Goal: Information Seeking & Learning: Learn about a topic

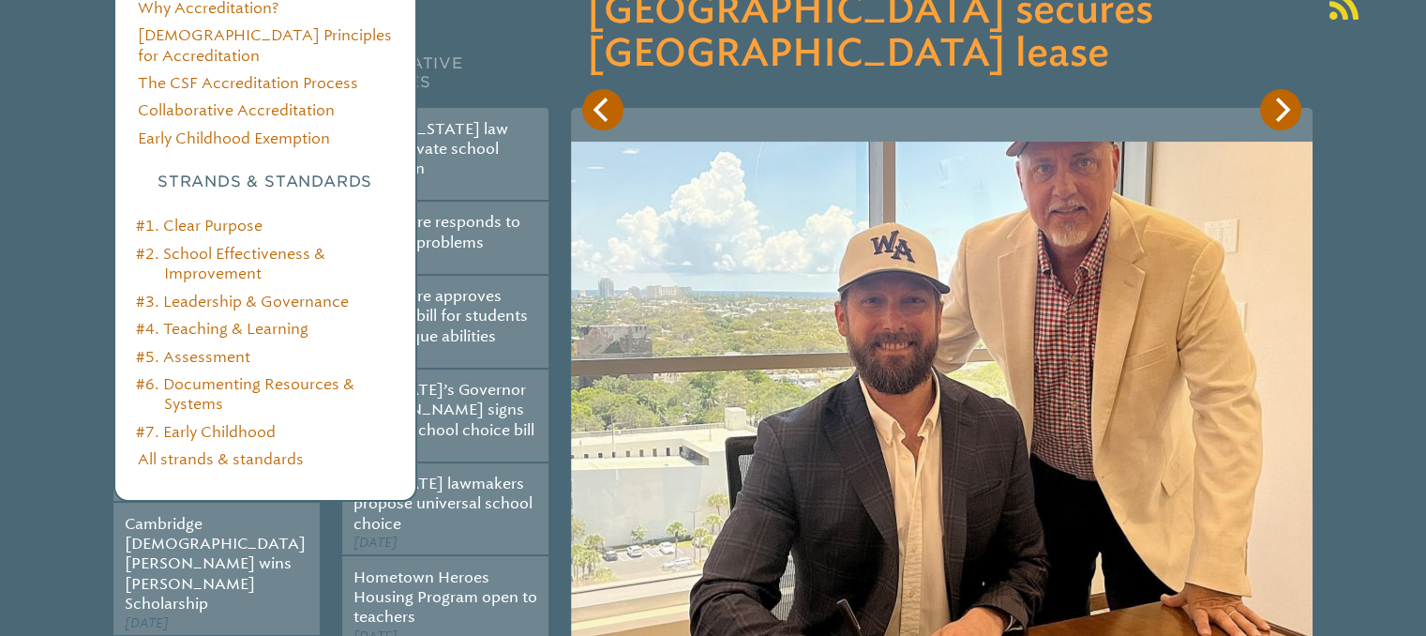
scroll to position [360, 0]
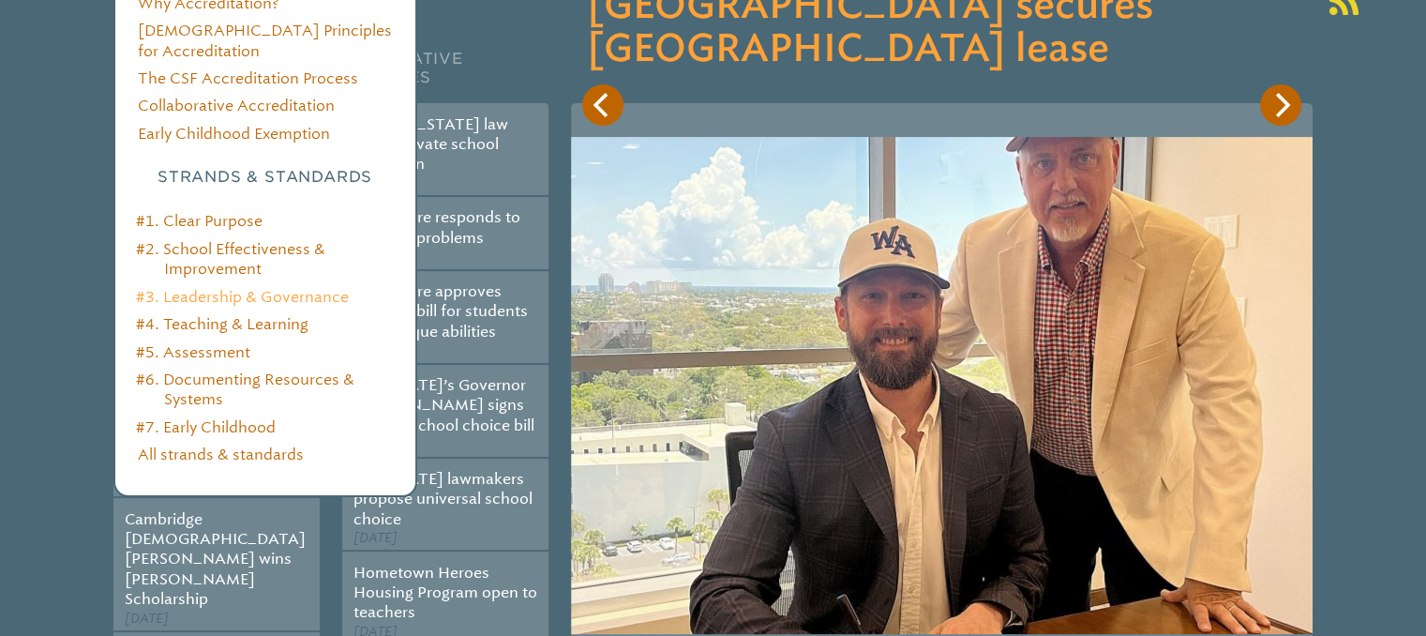
click at [225, 288] on link "#3. Leadership & Governance" at bounding box center [242, 297] width 213 height 18
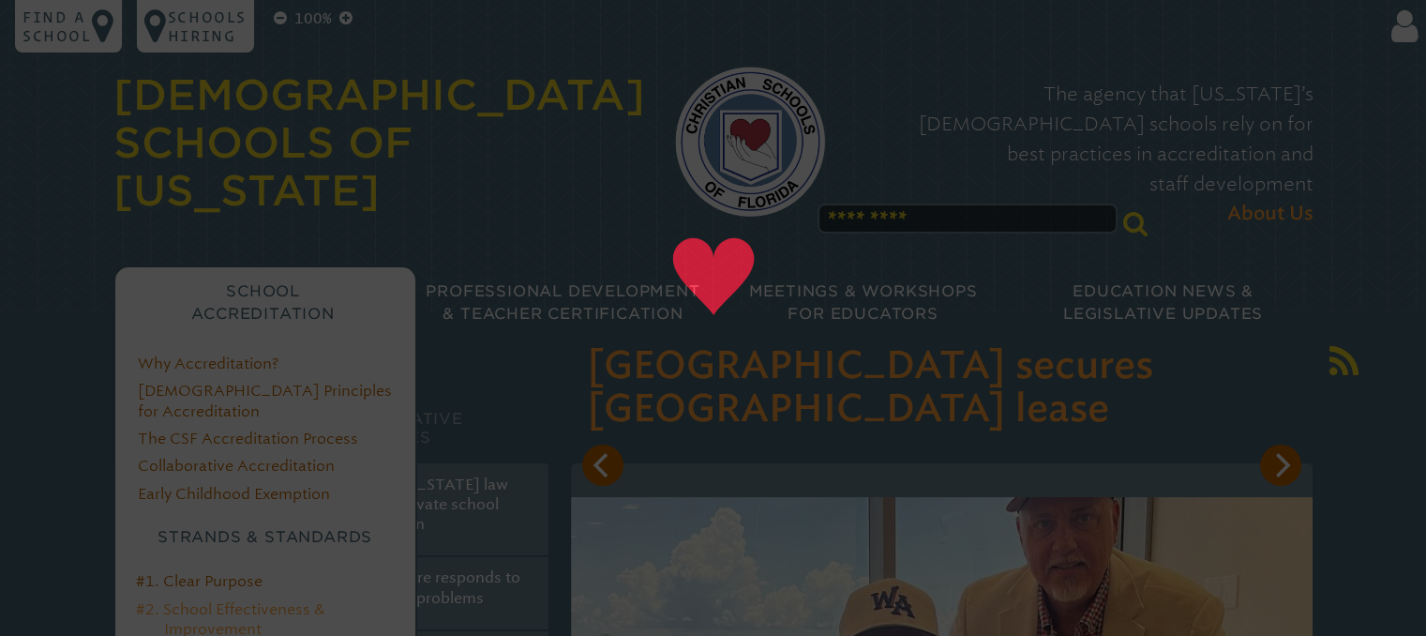
click at [235, 600] on link "#2. School Effectiveness & Improvement" at bounding box center [230, 619] width 189 height 38
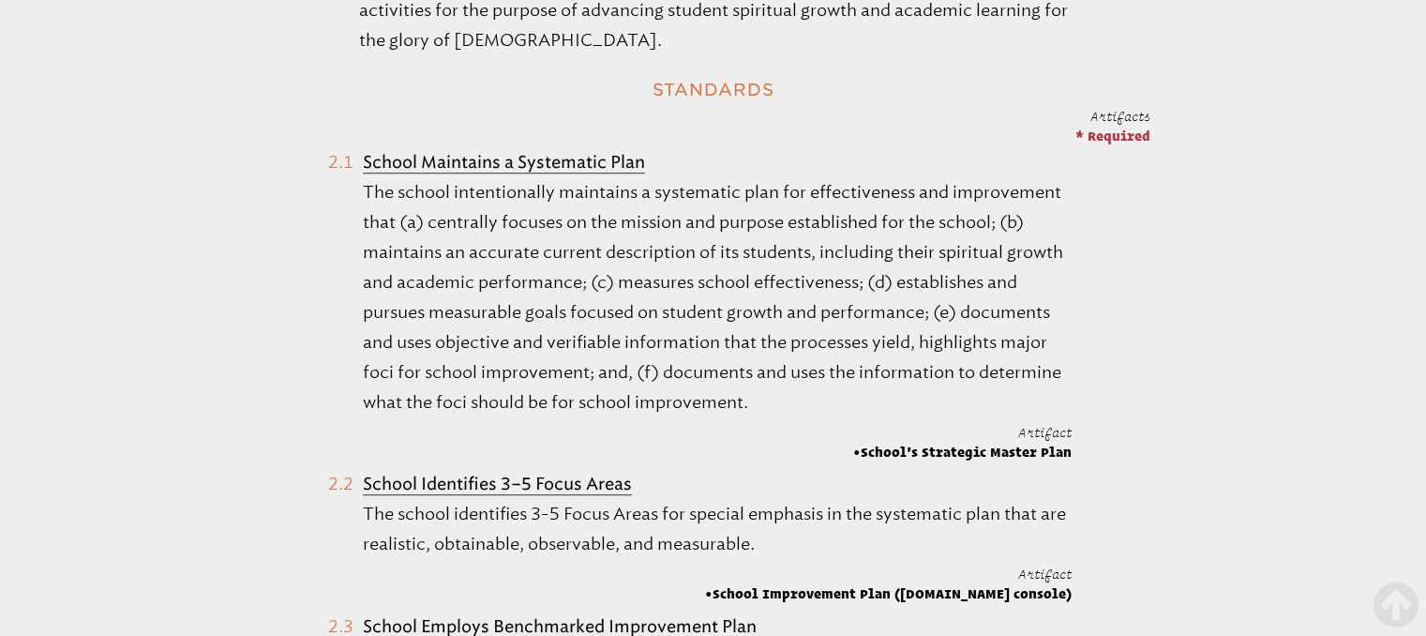
scroll to position [1069, 0]
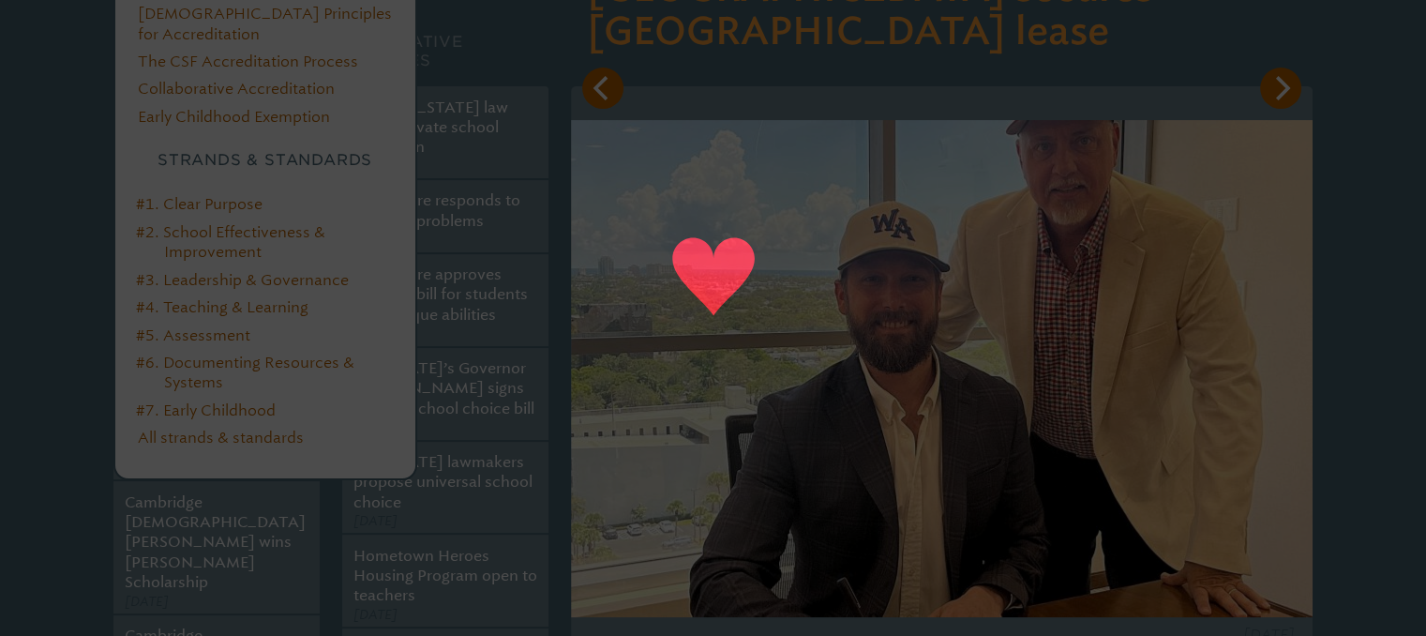
scroll to position [412, 0]
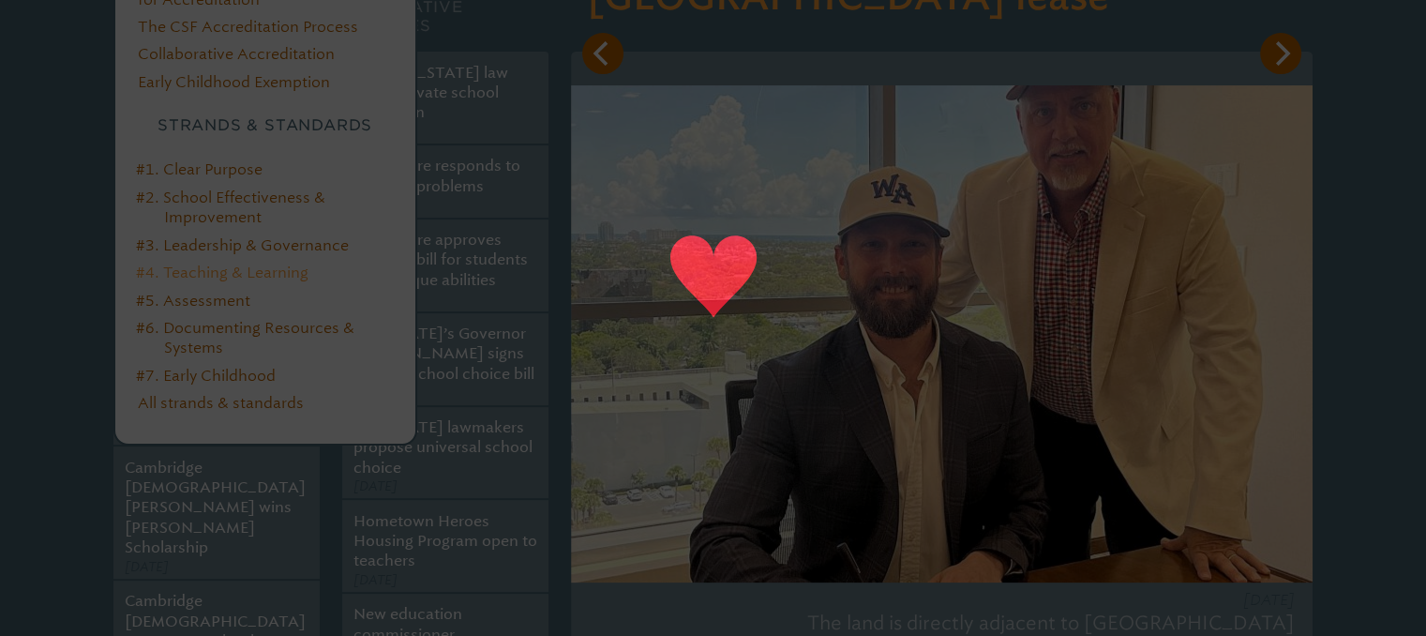
click at [256, 264] on link "#4. Teaching & Learning" at bounding box center [222, 273] width 173 height 18
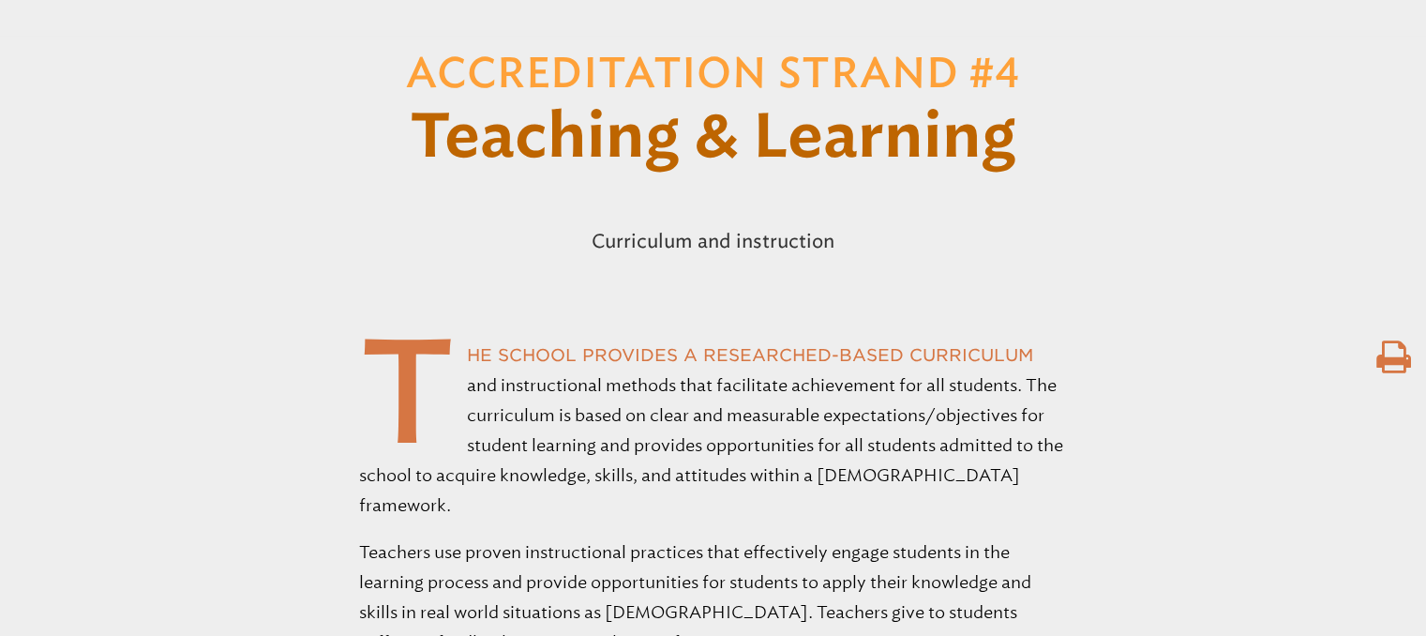
scroll to position [323, 0]
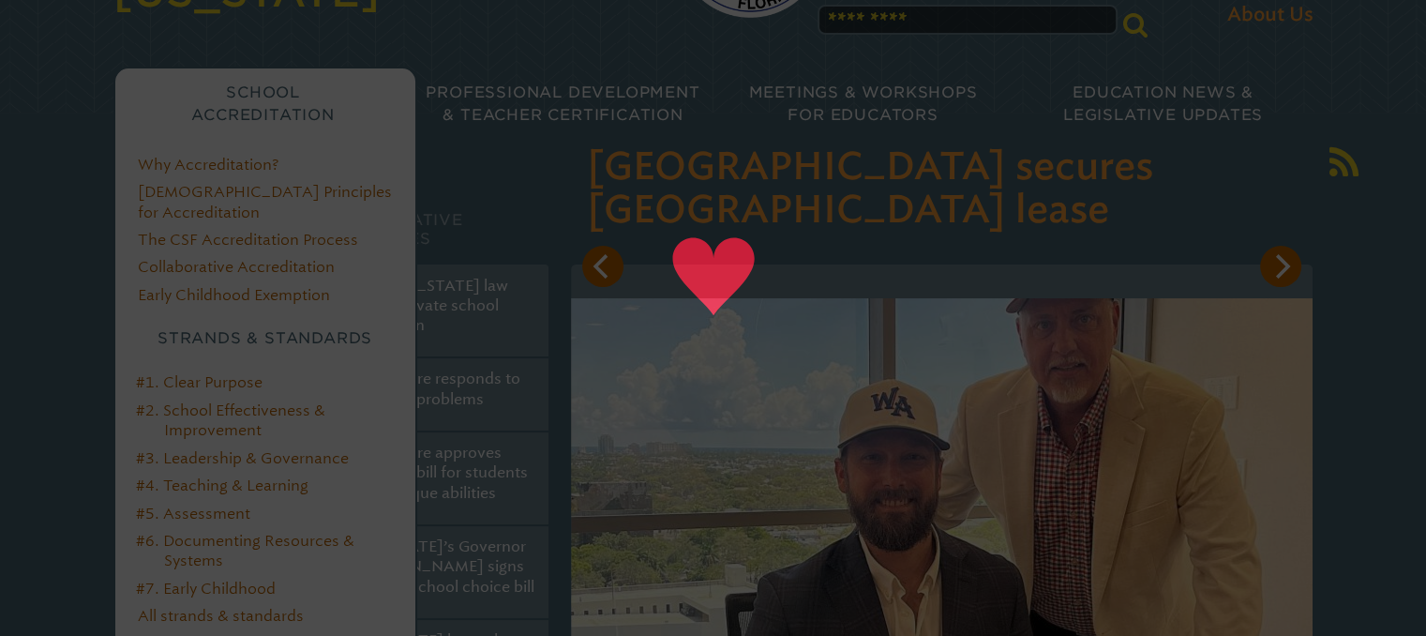
scroll to position [200, 0]
click at [223, 504] on link "#5. Assessment" at bounding box center [193, 513] width 114 height 18
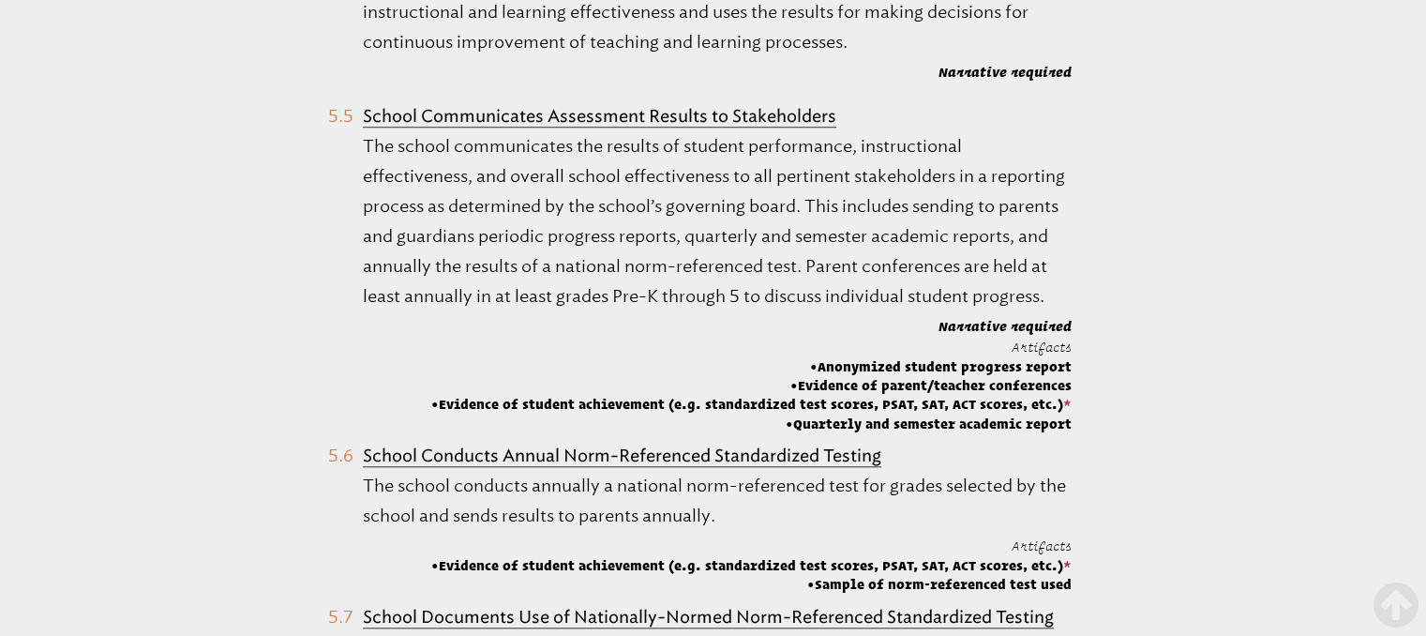
scroll to position [1698, 0]
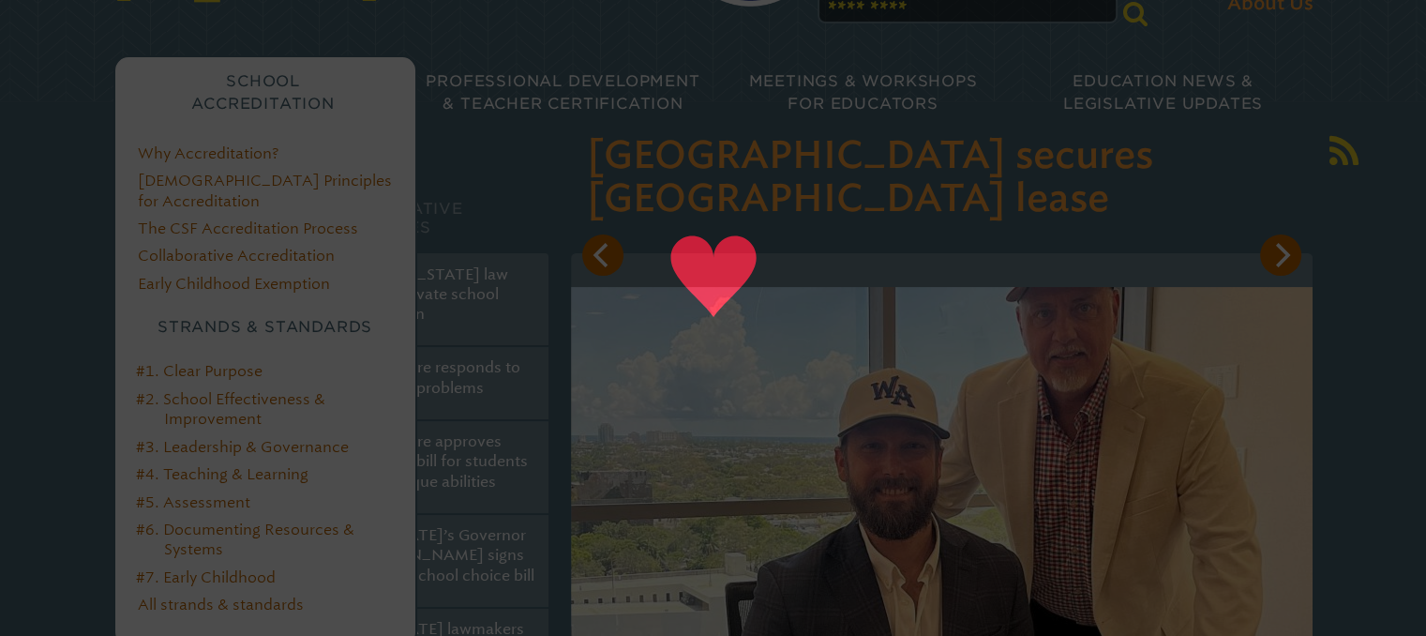
scroll to position [214, 0]
click at [245, 517] on link "#6. Documenting Resources & Systems" at bounding box center [245, 536] width 218 height 38
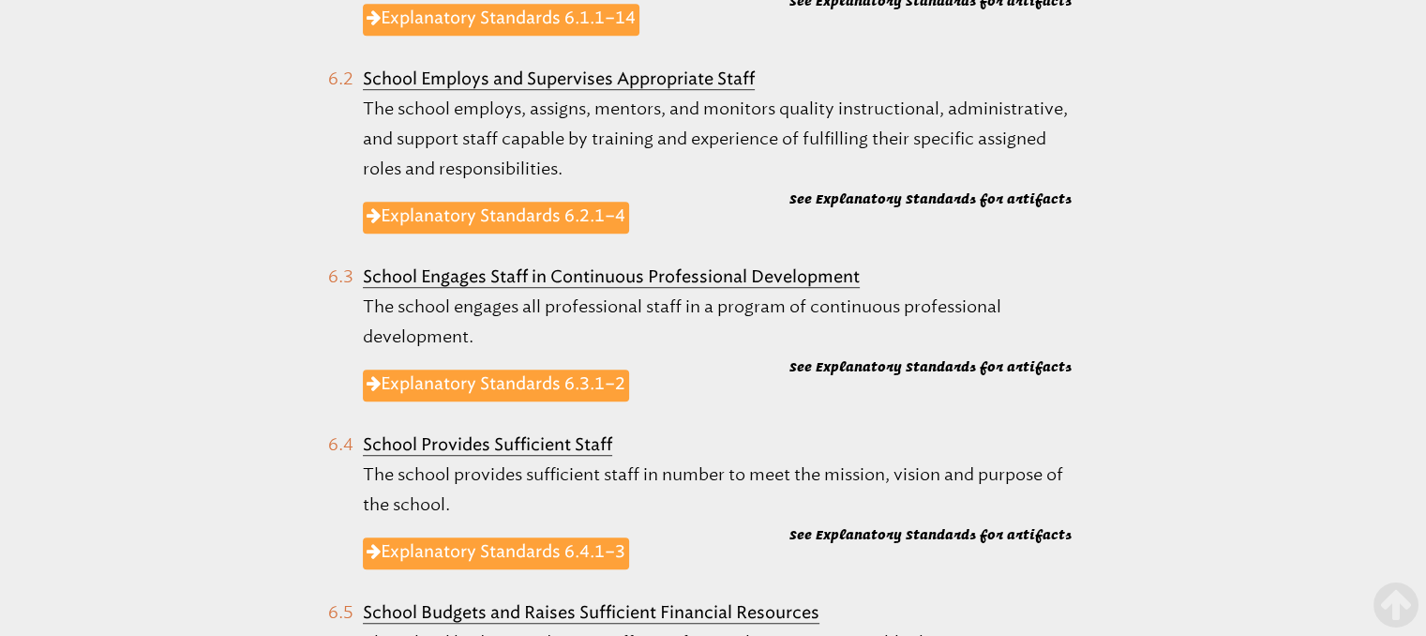
scroll to position [1137, 0]
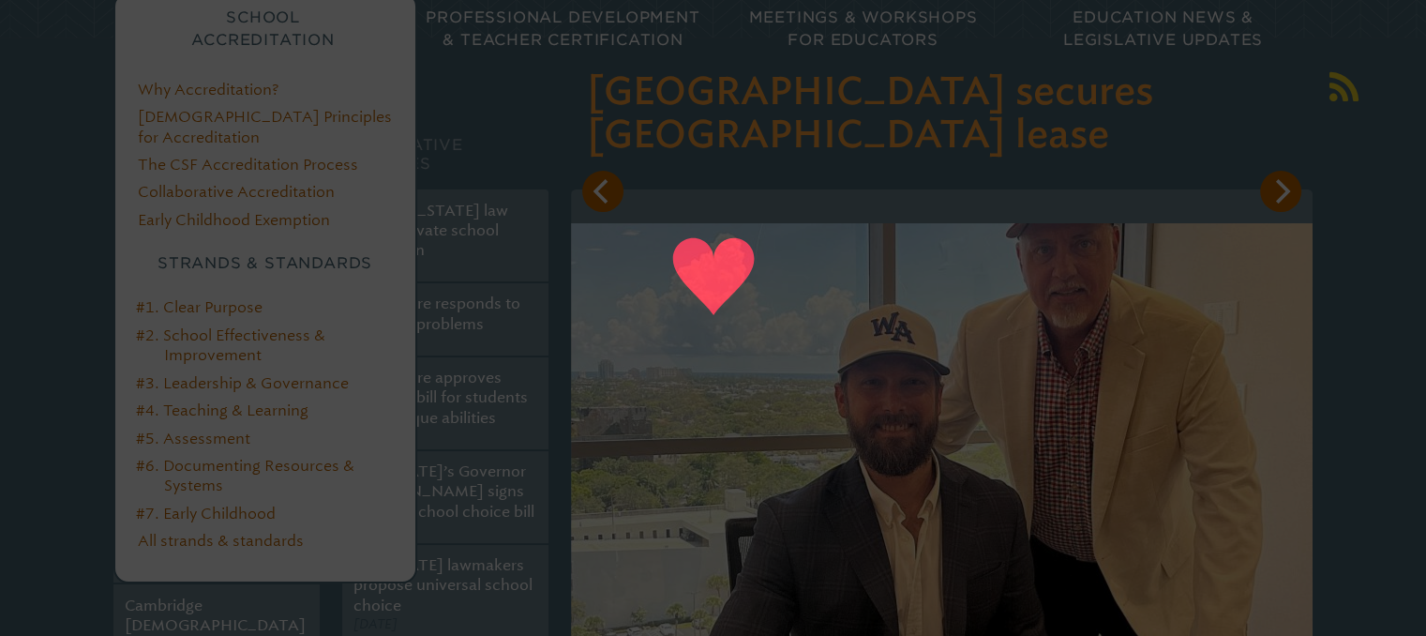
scroll to position [278, 0]
click at [223, 294] on link "#1. Clear Purpose" at bounding box center [199, 303] width 127 height 18
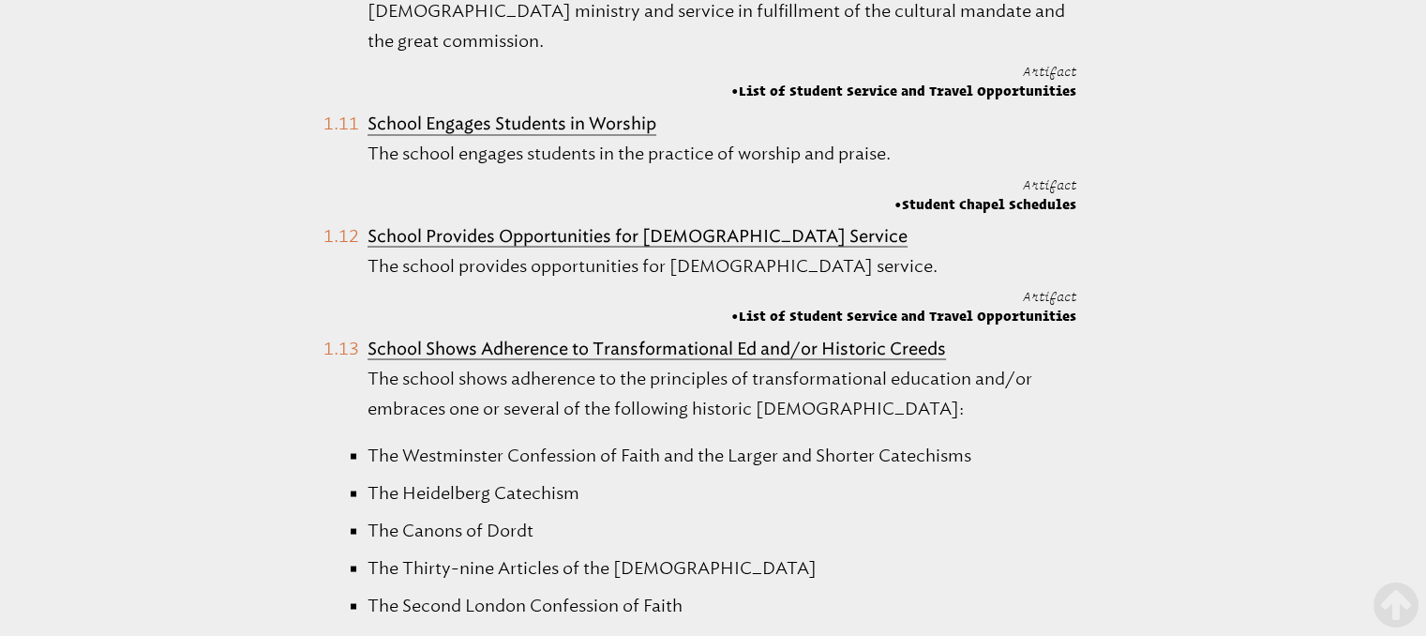
scroll to position [3384, 0]
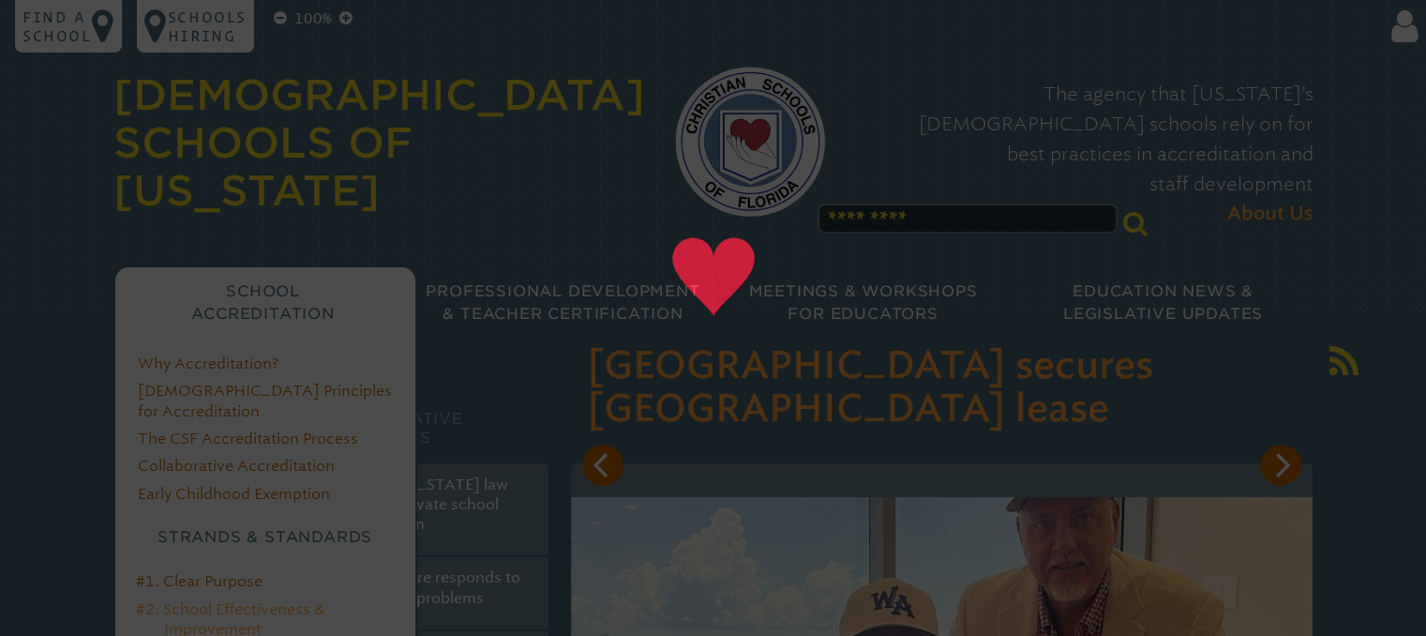
click at [245, 600] on link "#2. School Effectiveness & Improvement" at bounding box center [230, 619] width 189 height 38
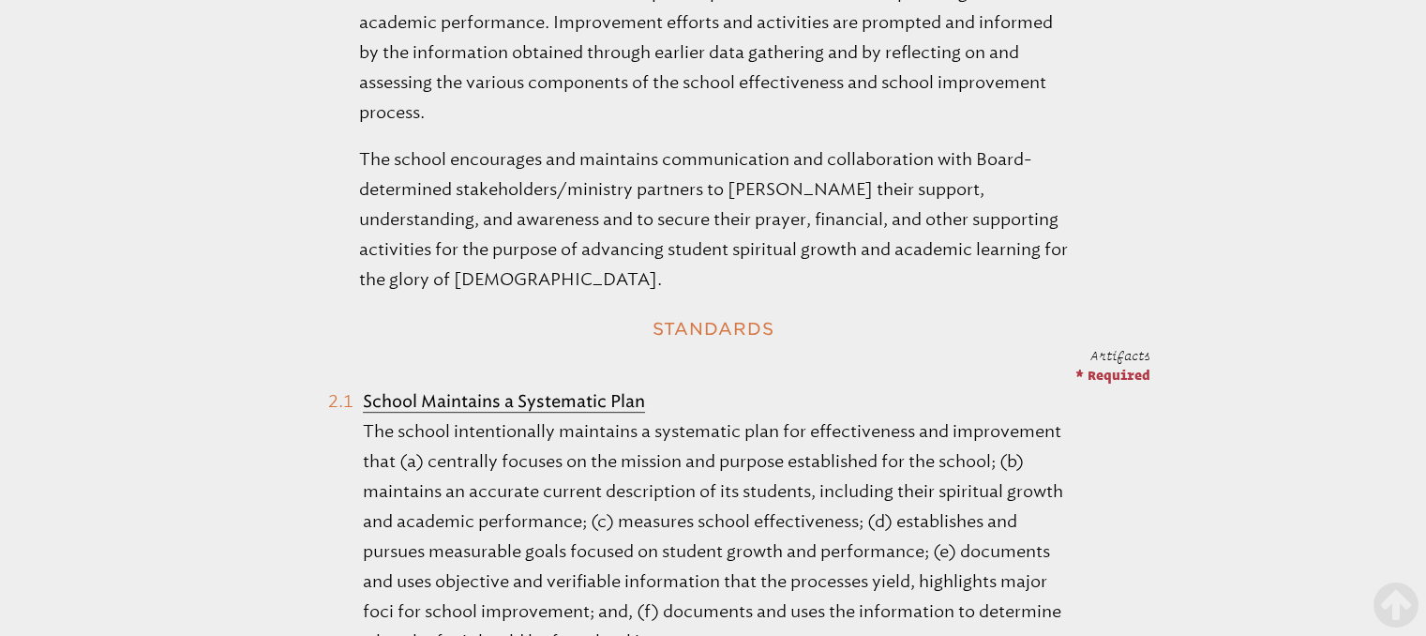
scroll to position [842, 0]
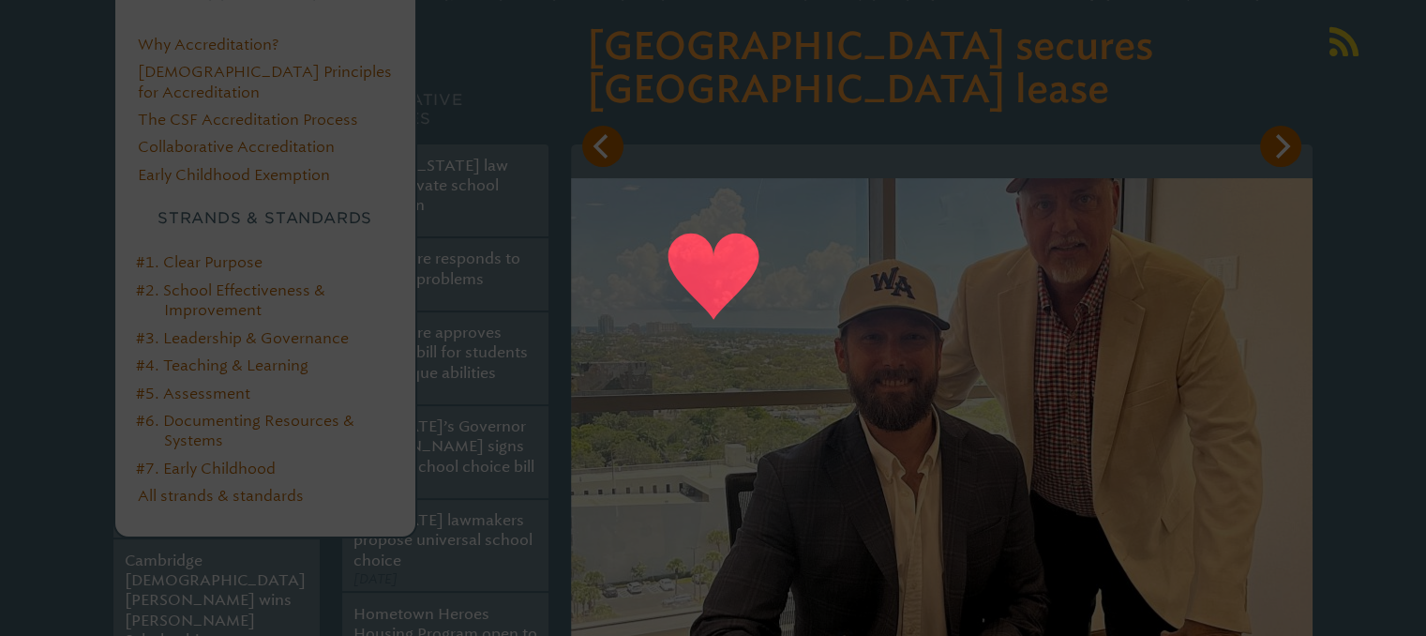
scroll to position [323, 0]
click at [251, 456] on link "#7. Early Childhood" at bounding box center [206, 465] width 140 height 18
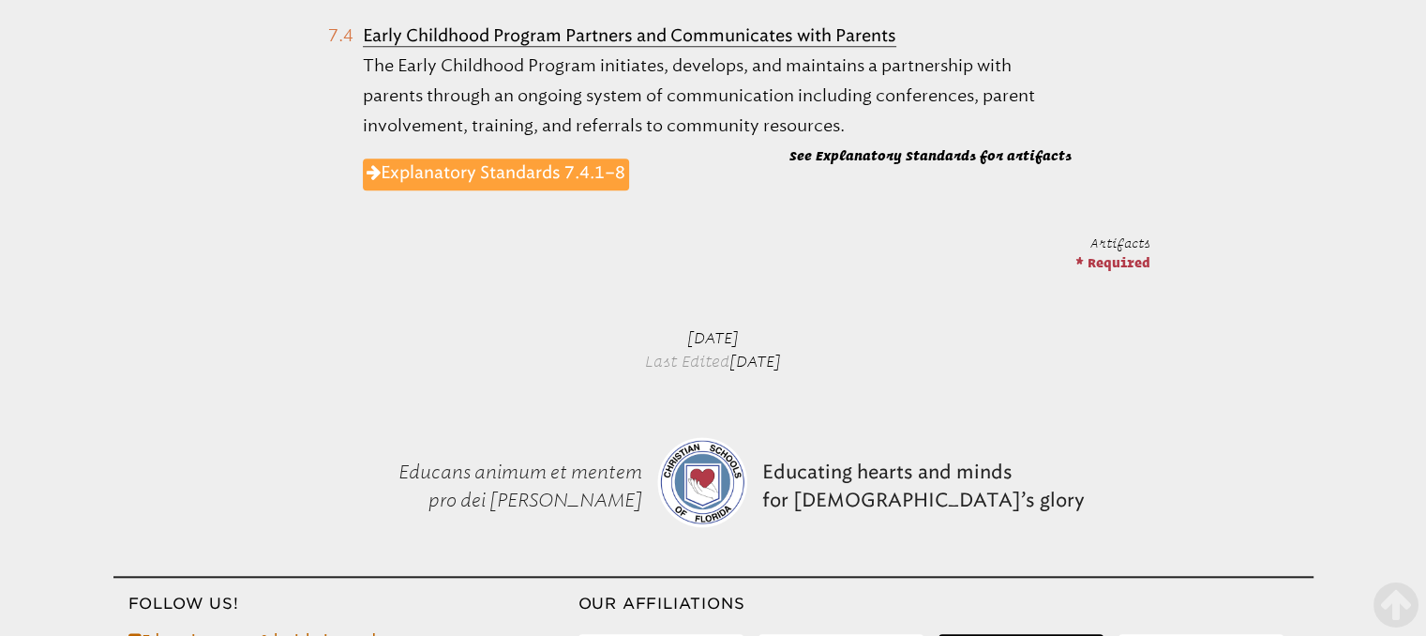
scroll to position [1644, 0]
